Goal: Task Accomplishment & Management: Complete application form

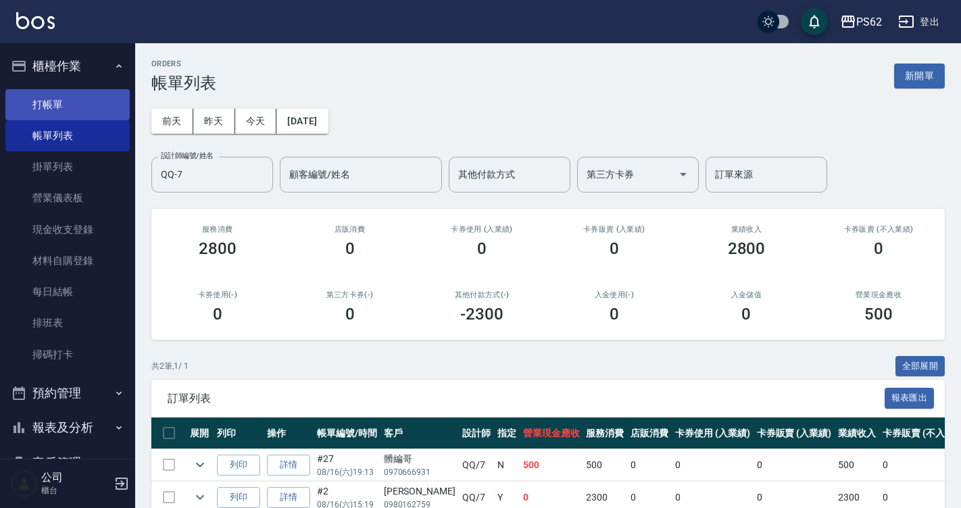
click at [77, 110] on link "打帳單" at bounding box center [67, 104] width 124 height 31
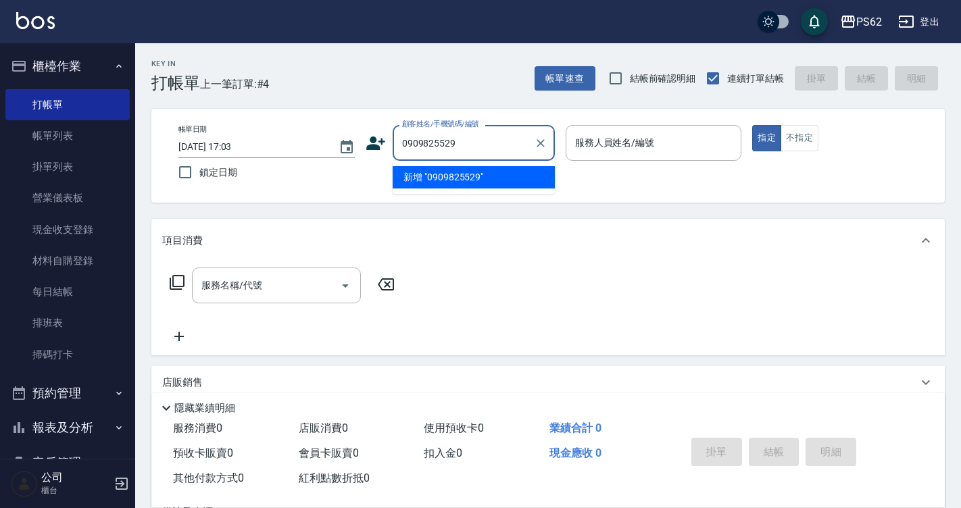
click at [470, 140] on input "0909825529" at bounding box center [464, 143] width 130 height 24
type input "0909825529"
click at [371, 145] on icon at bounding box center [375, 144] width 19 height 14
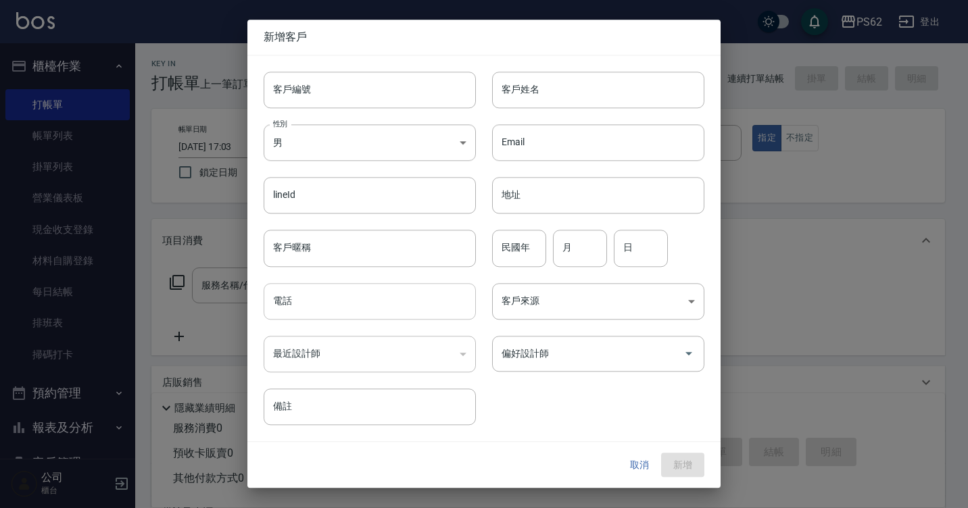
click at [311, 306] on input "電話" at bounding box center [370, 301] width 212 height 37
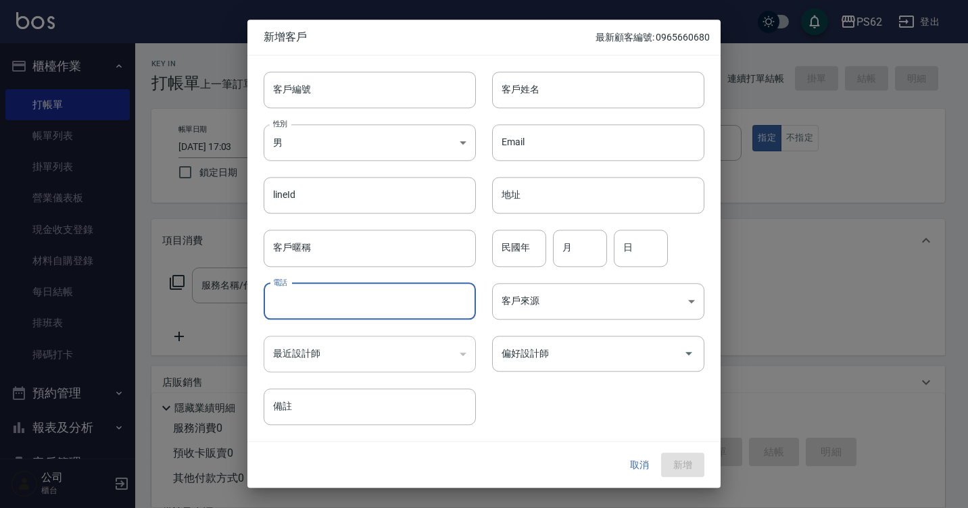
paste input "0909825529"
click at [291, 308] on input "0909825529" at bounding box center [370, 301] width 212 height 37
click at [295, 303] on input "0909825529" at bounding box center [370, 301] width 212 height 37
click at [311, 310] on input "0909825529" at bounding box center [370, 301] width 212 height 37
click at [332, 307] on input "0909825529" at bounding box center [370, 301] width 212 height 37
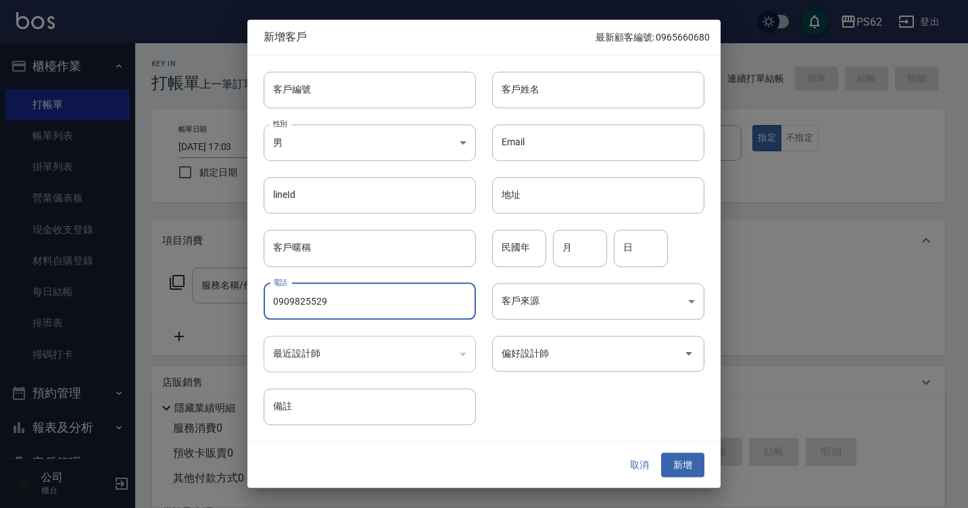
click at [332, 307] on input "0909825529" at bounding box center [370, 301] width 212 height 37
type input "0909825529"
click at [546, 95] on input "客戶姓名" at bounding box center [598, 90] width 212 height 37
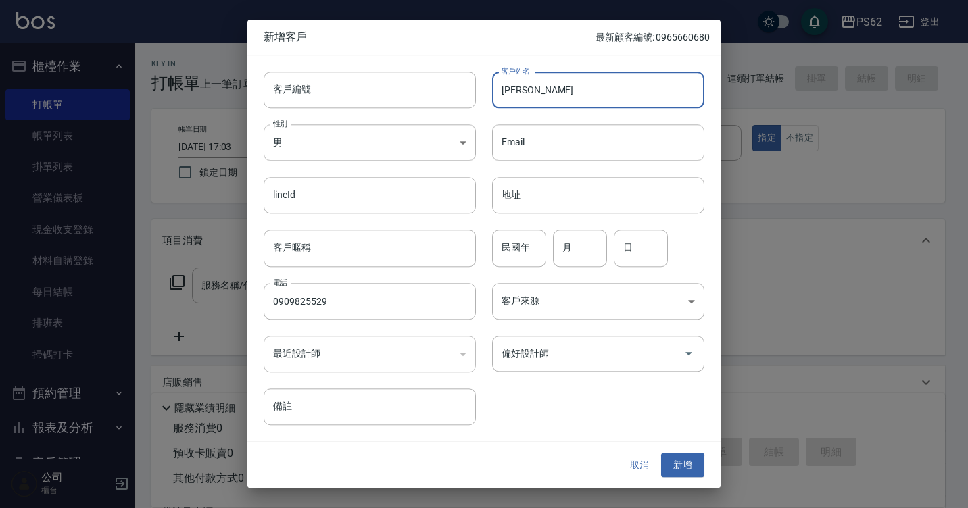
type input "[PERSON_NAME]"
type input "05"
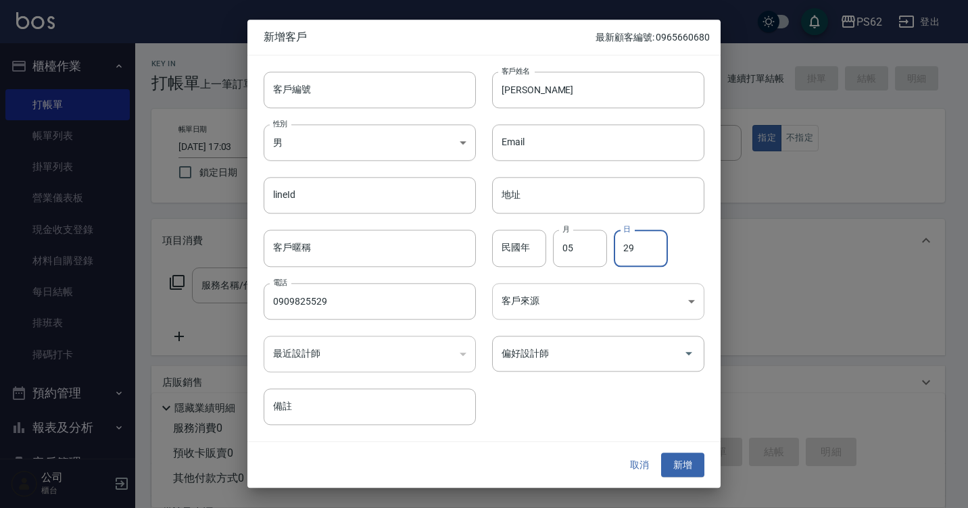
type input "29"
click at [534, 290] on body "PS62 登出 櫃檯作業 打帳單 帳單列表 掛單列表 營業儀表板 現金收支登錄 材料自購登錄 每日結帳 排班表 掃碼打卡 預約管理 預約管理 單日預約紀錄 單…" at bounding box center [484, 329] width 968 height 659
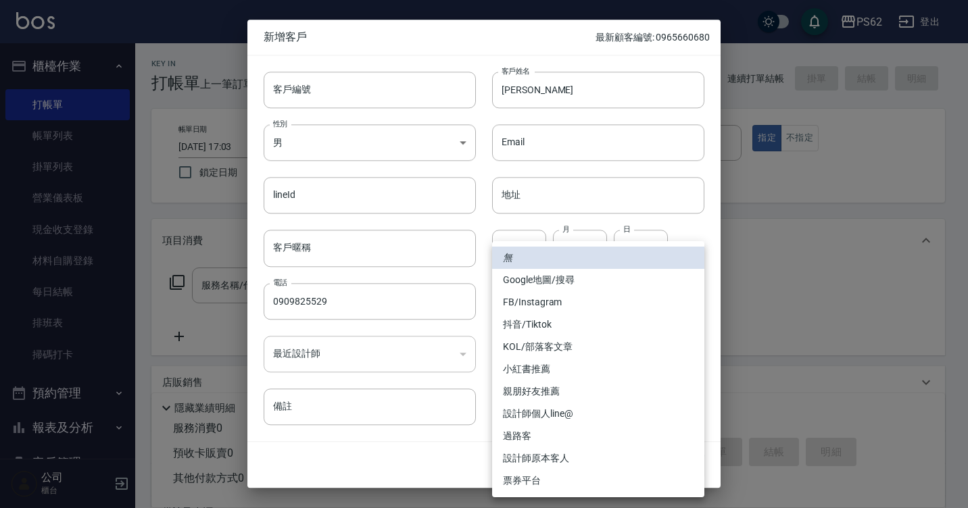
click at [540, 301] on li "FB/Instagram" at bounding box center [598, 302] width 212 height 22
type input "FB/Instagram"
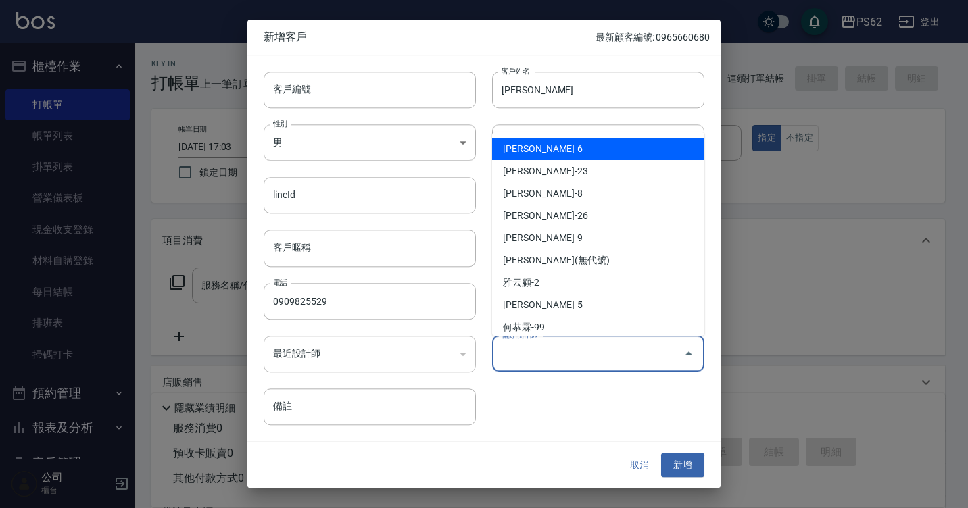
click at [531, 352] on input "偏好設計師" at bounding box center [588, 354] width 180 height 24
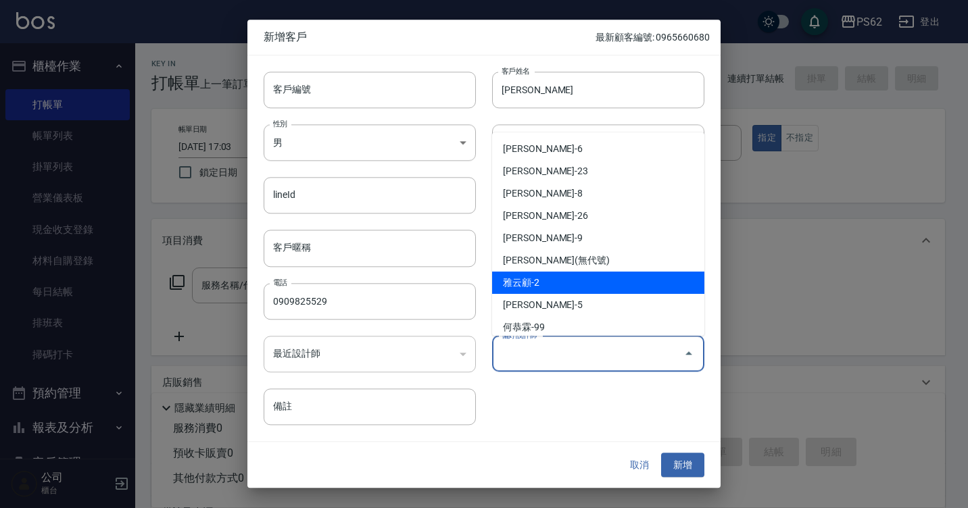
click at [563, 282] on li "雅云顧-2" at bounding box center [598, 283] width 212 height 22
type input "雅云顧"
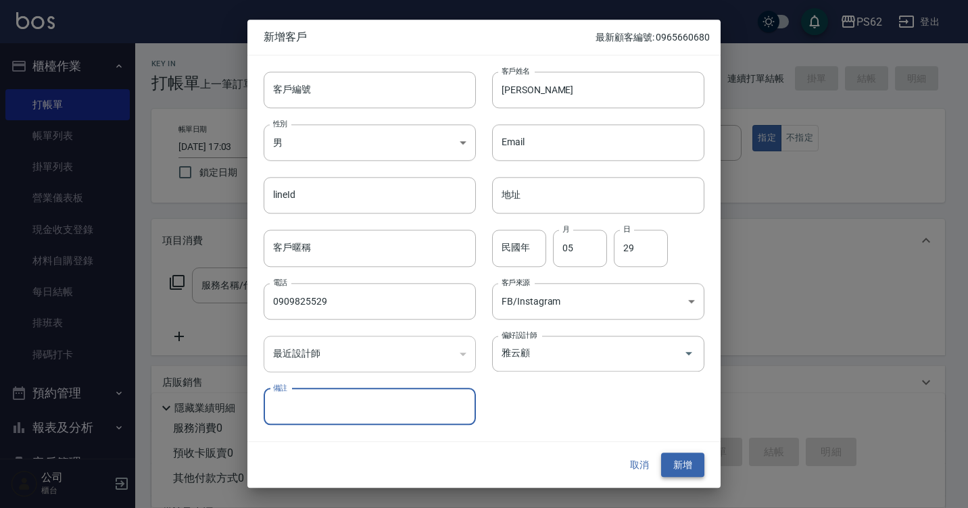
click at [681, 468] on button "新增" at bounding box center [682, 465] width 43 height 25
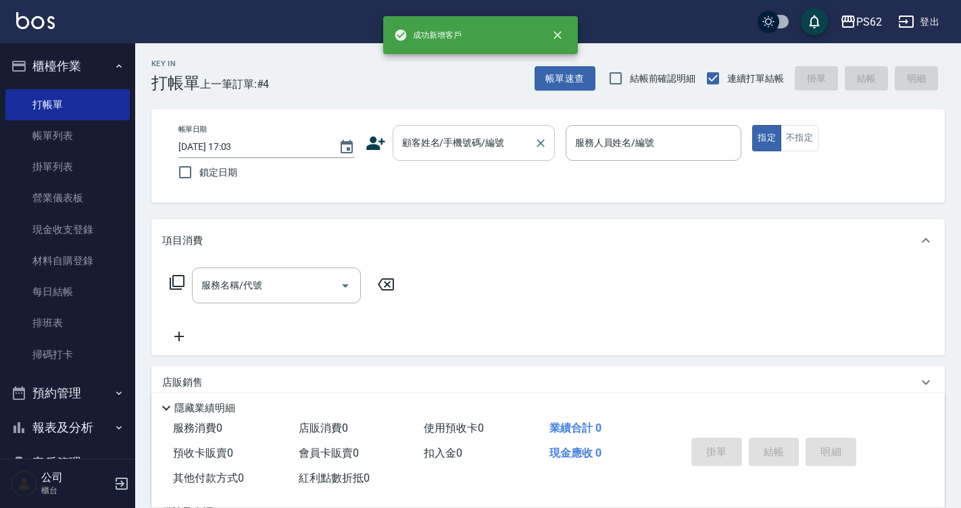
click at [423, 157] on div "顧客姓名/手機號碼/編號" at bounding box center [474, 143] width 162 height 36
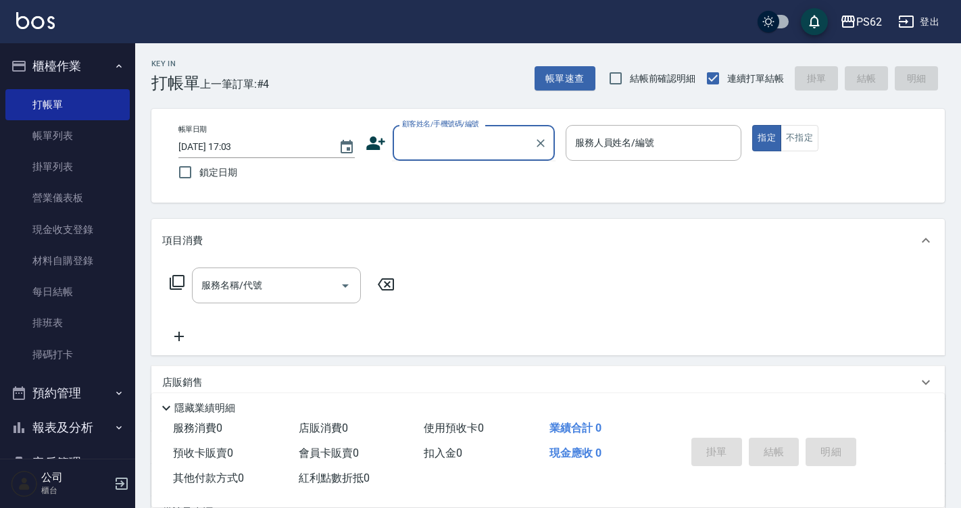
paste input "0909825529"
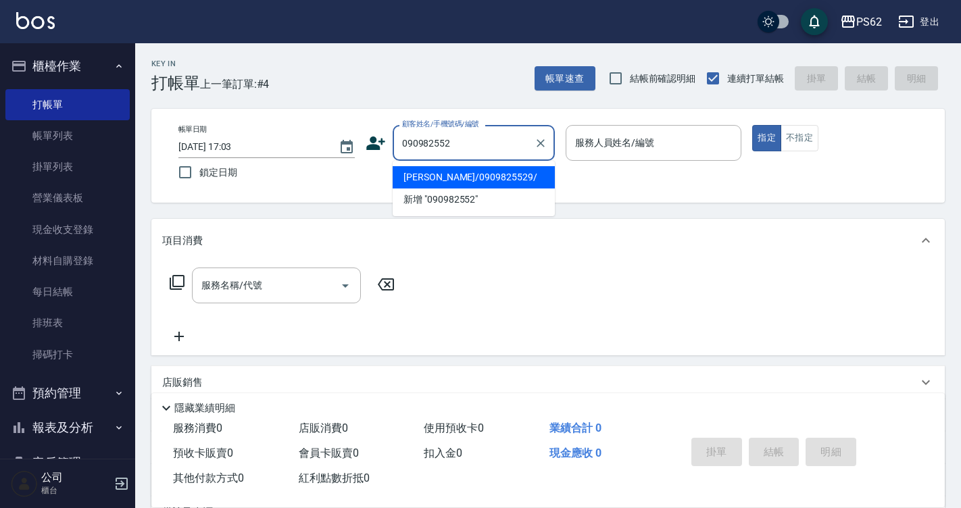
type input "[PERSON_NAME]/0909825529/"
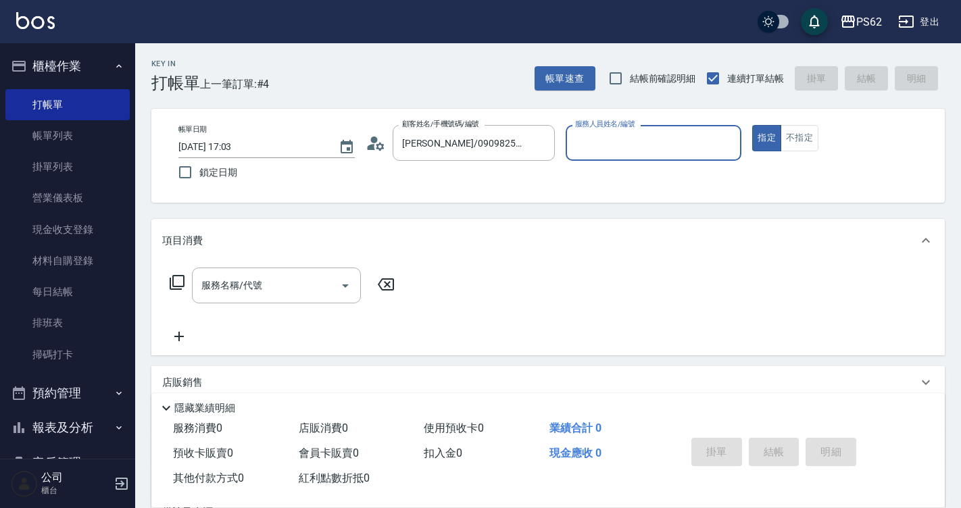
type input "[PERSON_NAME]-2"
click at [753, 125] on button "指定" at bounding box center [767, 138] width 29 height 26
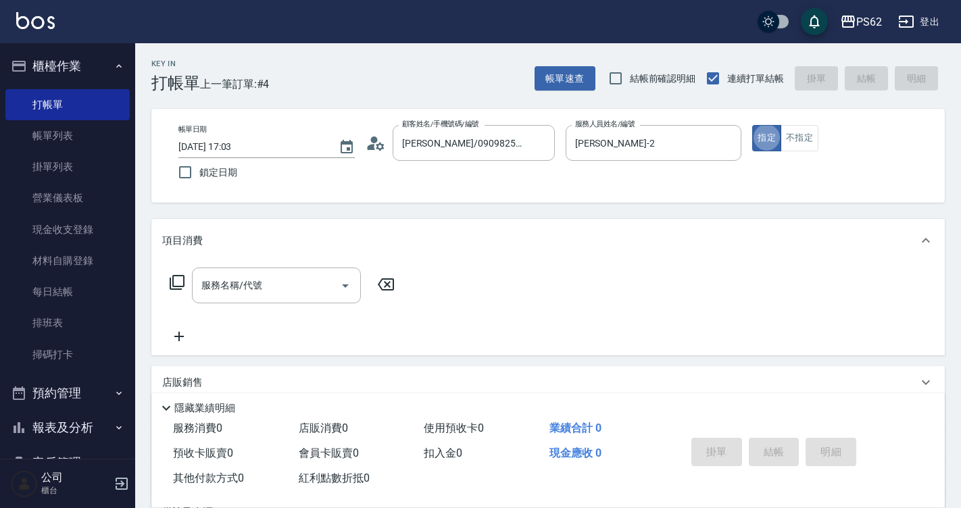
type button "true"
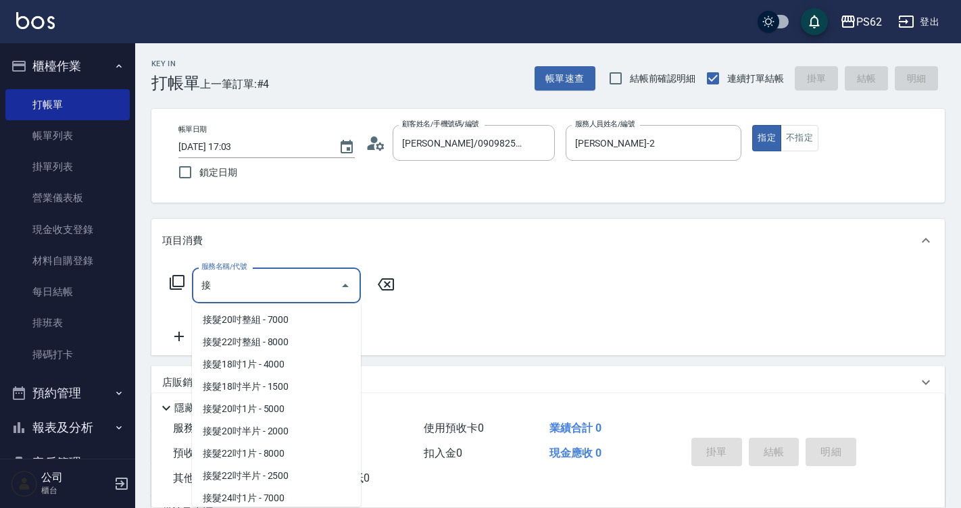
scroll to position [137, 0]
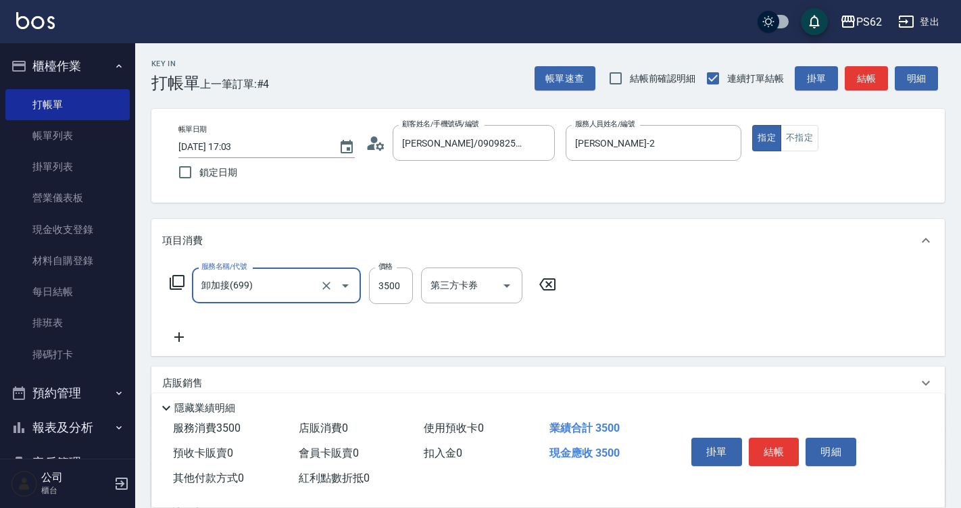
type input "卸加接(699)"
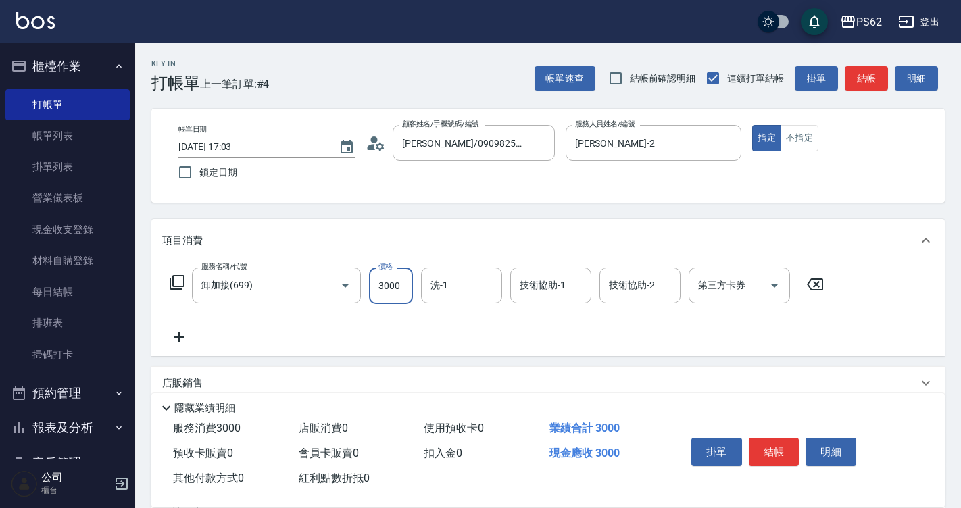
type input "3000"
type input "[PERSON_NAME]-26"
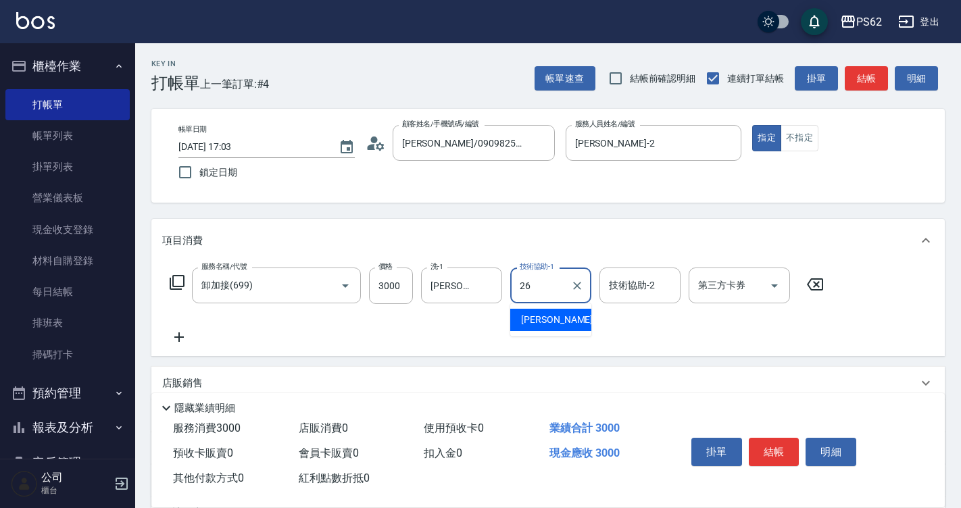
type input "[PERSON_NAME]-26"
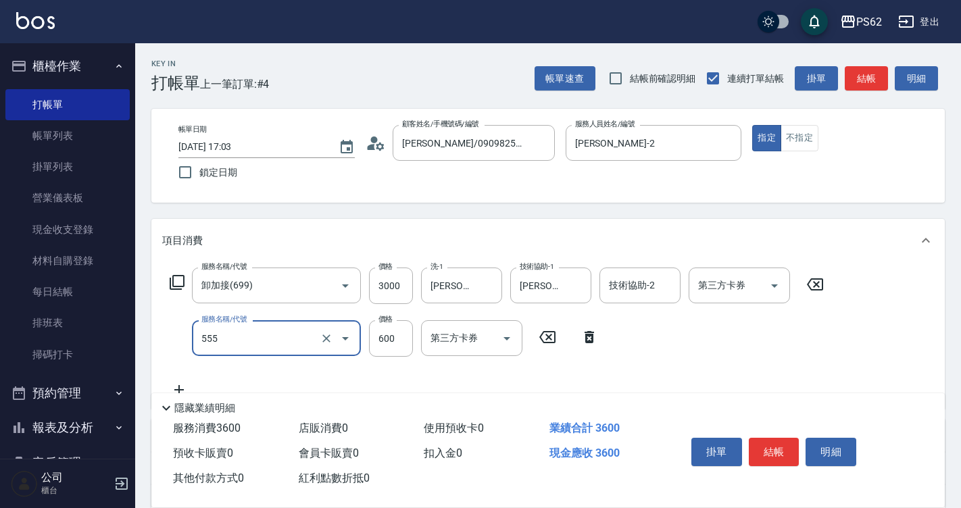
type input "去角質(555)"
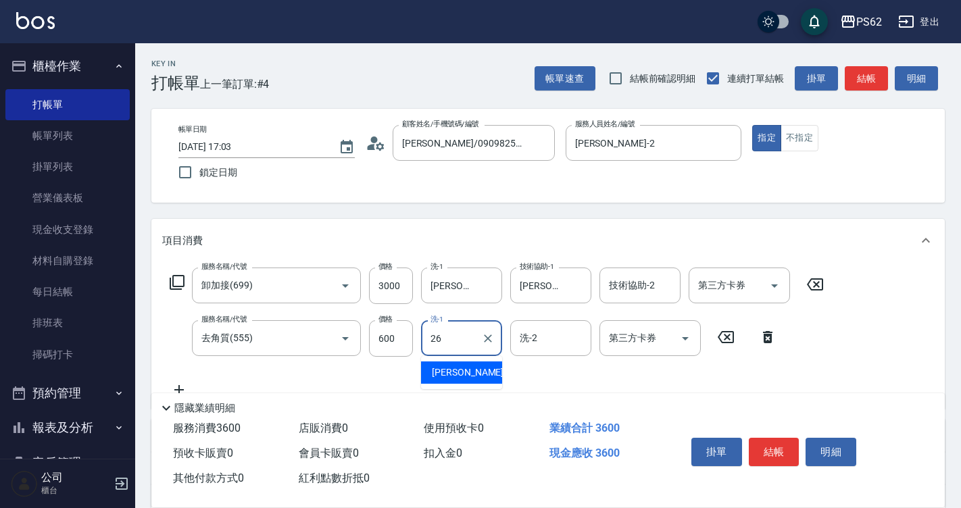
type input "[PERSON_NAME]-26"
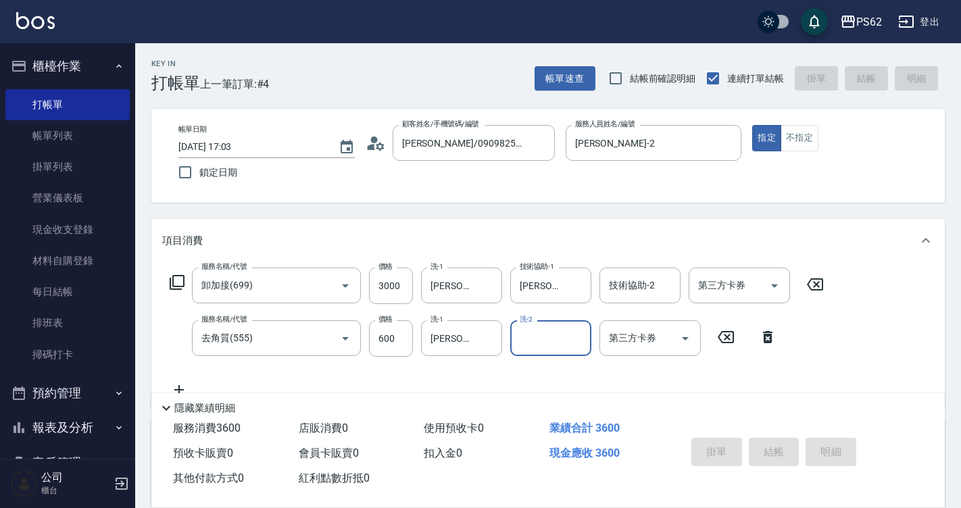
type input "[DATE] 17:05"
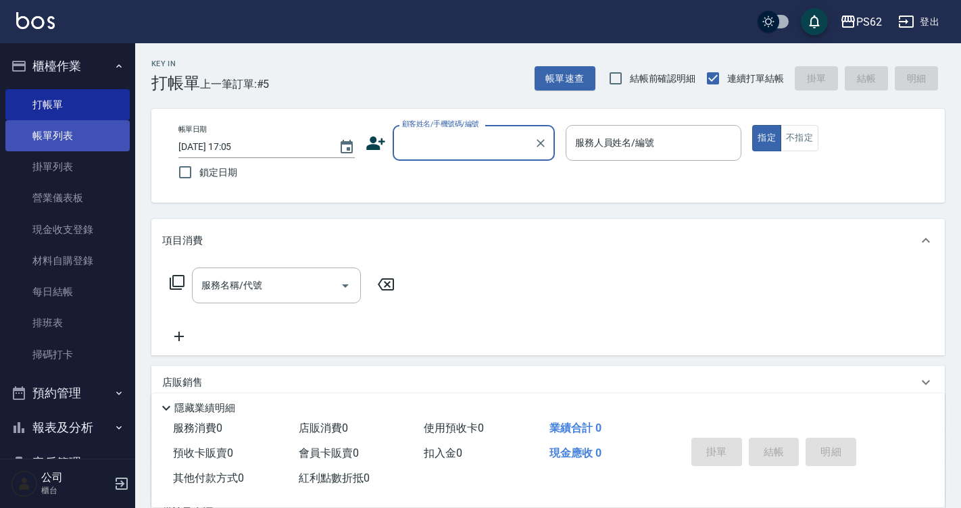
click at [57, 140] on link "帳單列表" at bounding box center [67, 135] width 124 height 31
click at [58, 140] on link "帳單列表" at bounding box center [67, 135] width 124 height 31
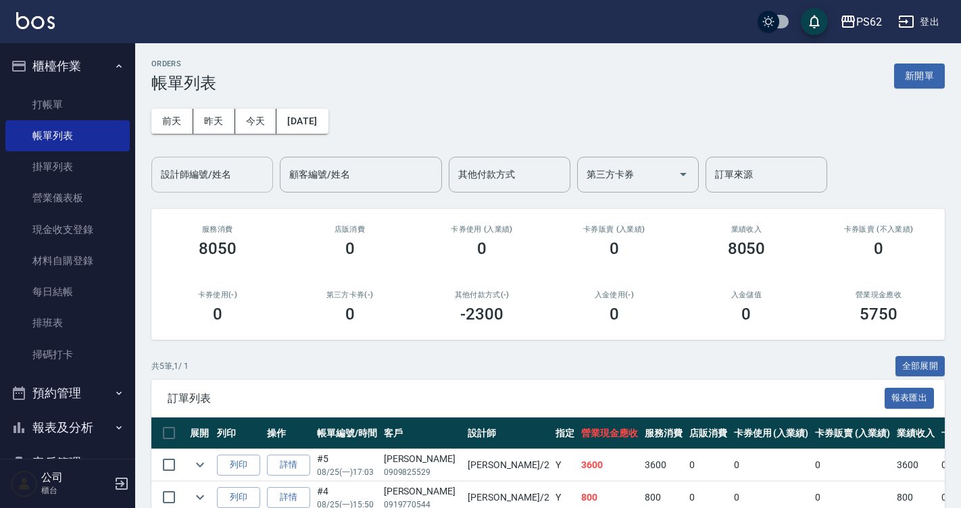
click at [224, 167] on input "設計師編號/姓名" at bounding box center [213, 175] width 110 height 24
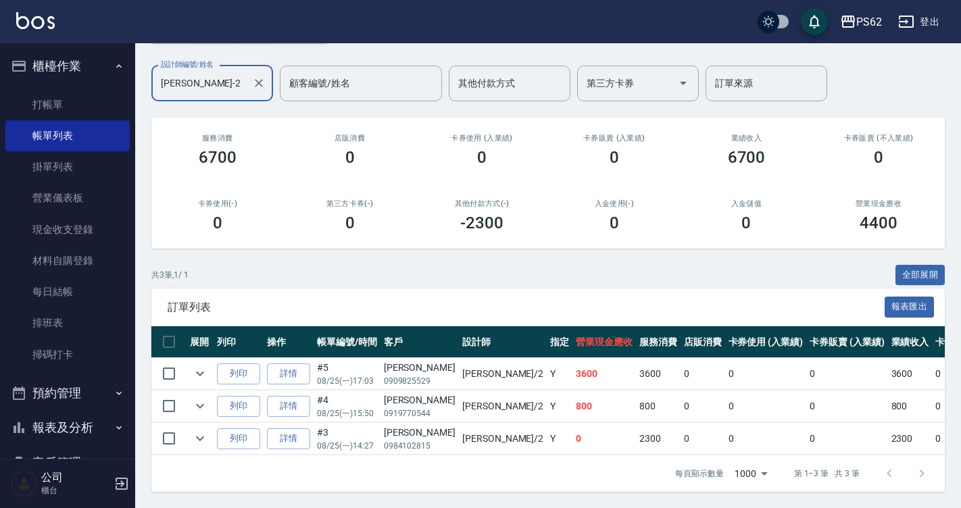
scroll to position [101, 0]
type input "[PERSON_NAME]-2"
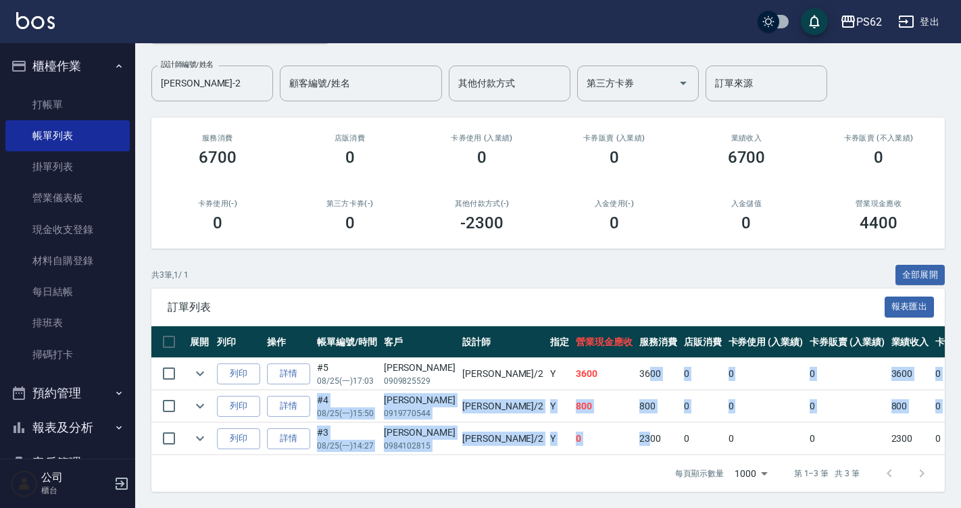
drag, startPoint x: 571, startPoint y: 364, endPoint x: 573, endPoint y: 425, distance: 60.2
click at [573, 423] on tbody "列印 詳情 #5 08/25 (一) 17:03 [PERSON_NAME] 0909825529 [PERSON_NAME] /2 Y 3600 3600 …" at bounding box center [746, 406] width 1191 height 97
click at [636, 426] on td "2300" at bounding box center [658, 439] width 45 height 32
click at [636, 427] on td "2300" at bounding box center [658, 439] width 45 height 32
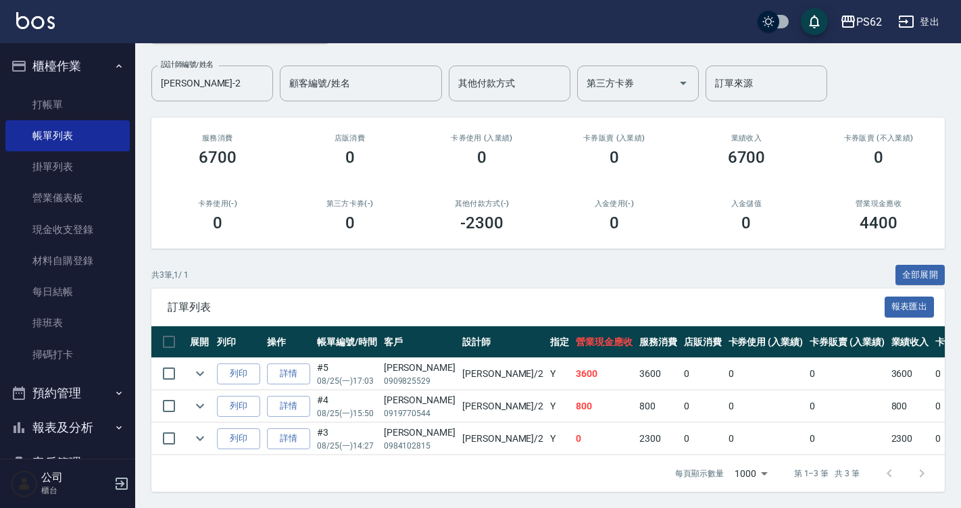
click at [636, 433] on td "2300" at bounding box center [658, 439] width 45 height 32
